Goal: Task Accomplishment & Management: Manage account settings

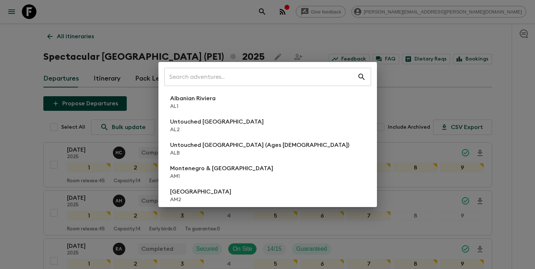
scroll to position [494, 0]
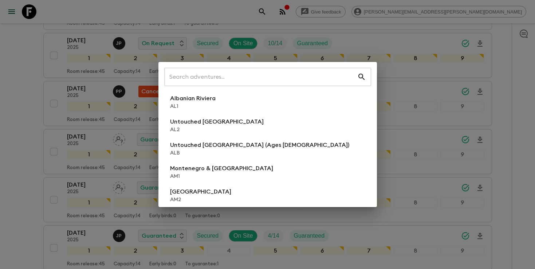
click at [306, 68] on input "text" at bounding box center [260, 77] width 193 height 20
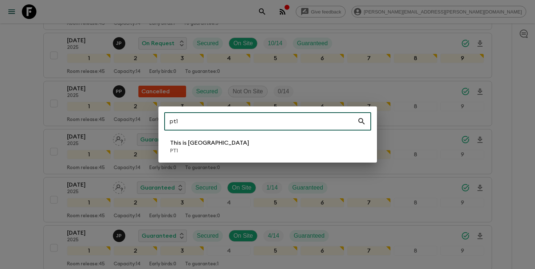
type input "pt1"
click at [201, 149] on p "PT1" at bounding box center [209, 150] width 79 height 7
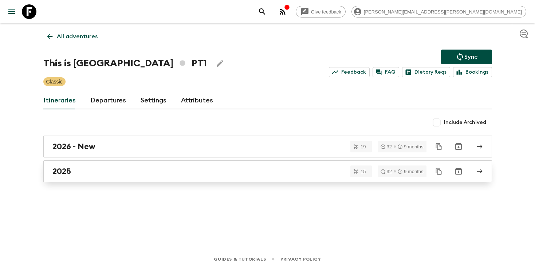
click at [153, 181] on link "2025" at bounding box center [267, 171] width 449 height 22
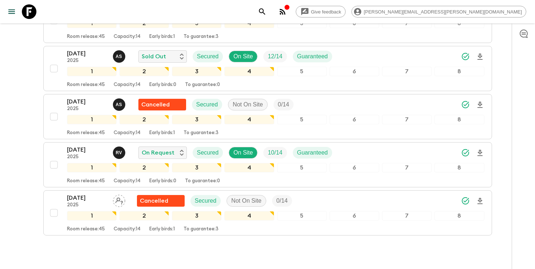
scroll to position [583, 0]
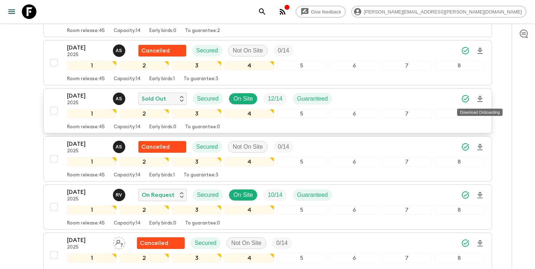
click at [481, 101] on icon "Download Onboarding" at bounding box center [479, 99] width 9 height 9
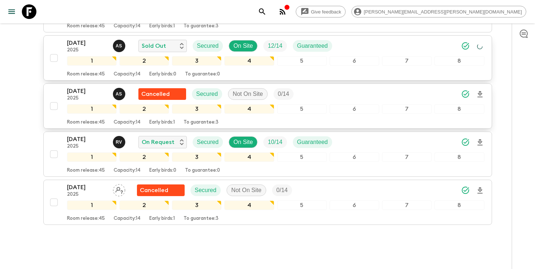
scroll to position [658, 0]
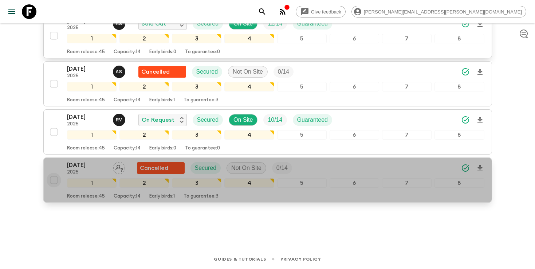
click at [55, 179] on input "checkbox" at bounding box center [54, 180] width 15 height 15
checkbox input "true"
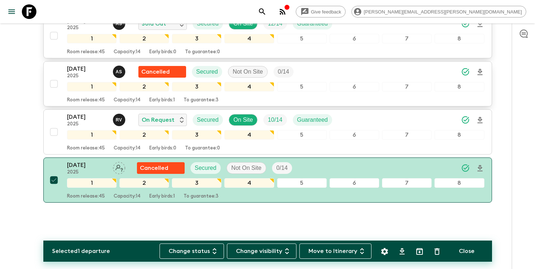
click at [56, 86] on input "checkbox" at bounding box center [54, 83] width 15 height 15
checkbox input "true"
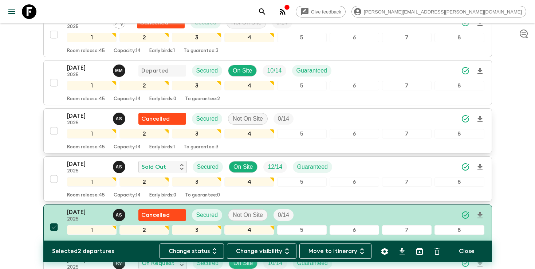
click at [50, 129] on input "checkbox" at bounding box center [54, 130] width 15 height 15
checkbox input "true"
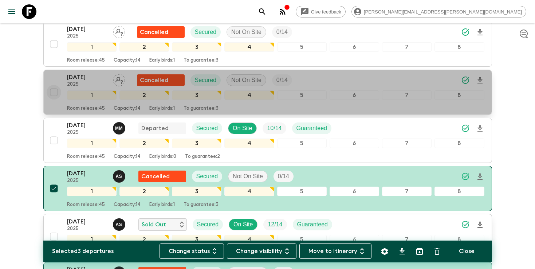
click at [50, 88] on input "checkbox" at bounding box center [54, 92] width 15 height 15
checkbox input "true"
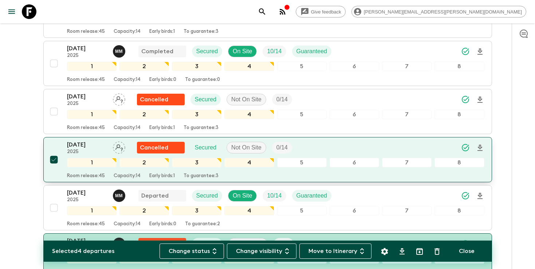
scroll to position [370, 0]
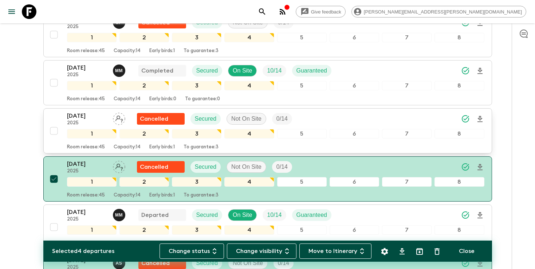
click at [53, 135] on input "checkbox" at bounding box center [54, 130] width 15 height 15
checkbox input "true"
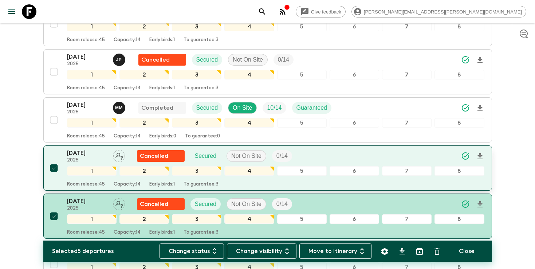
scroll to position [238, 0]
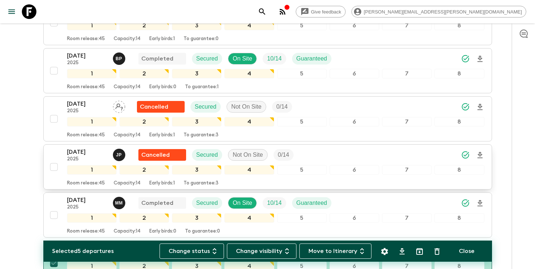
click at [52, 166] on input "checkbox" at bounding box center [54, 166] width 15 height 15
checkbox input "true"
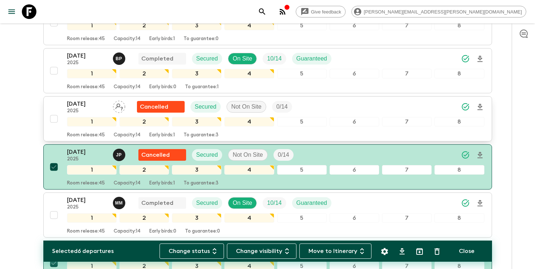
click at [54, 119] on input "checkbox" at bounding box center [54, 118] width 15 height 15
checkbox input "true"
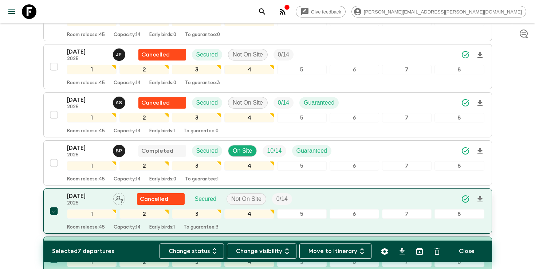
scroll to position [130, 0]
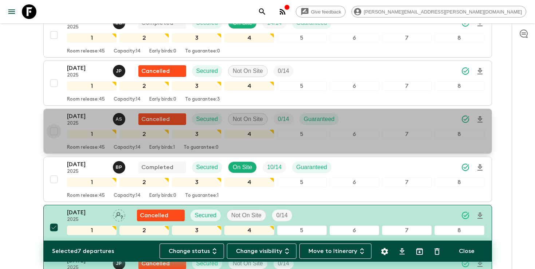
click at [54, 133] on input "checkbox" at bounding box center [54, 131] width 15 height 15
checkbox input "true"
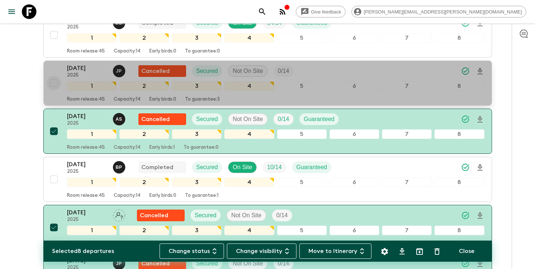
click at [52, 82] on input "checkbox" at bounding box center [54, 83] width 15 height 15
checkbox input "true"
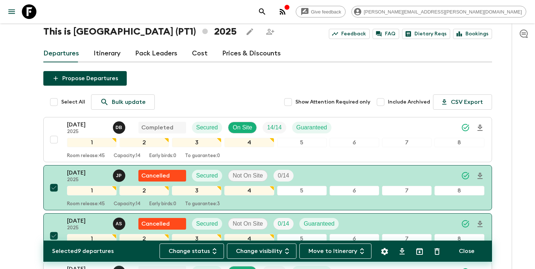
scroll to position [0, 0]
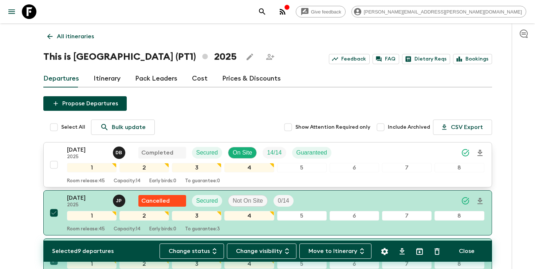
click at [55, 167] on input "checkbox" at bounding box center [54, 164] width 15 height 15
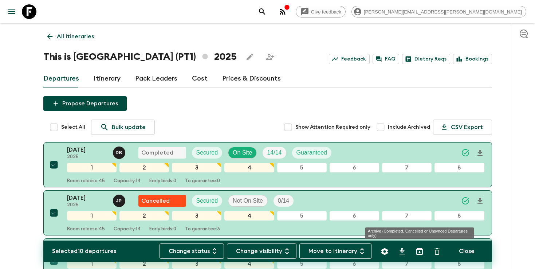
click at [421, 253] on icon "Archive (Completed, Cancelled or Unsynced Departures only)" at bounding box center [419, 251] width 9 height 9
checkbox input "false"
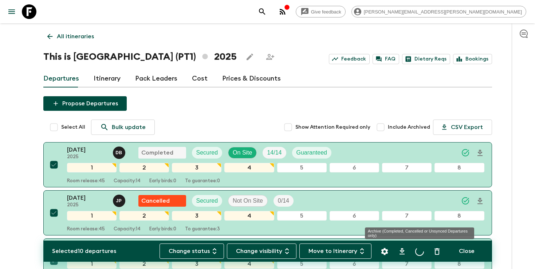
checkbox input "false"
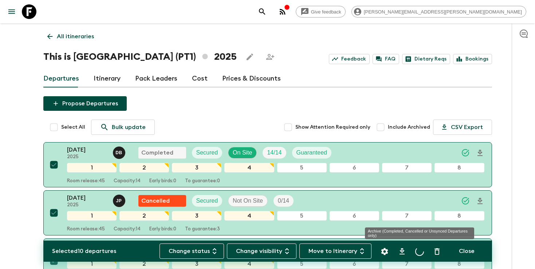
checkbox input "false"
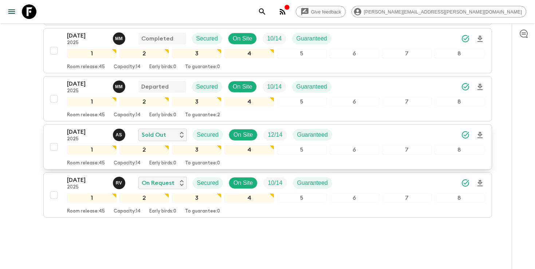
scroll to position [177, 0]
